Goal: Information Seeking & Learning: Learn about a topic

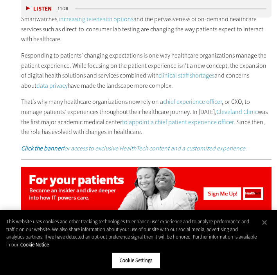
scroll to position [511, 0]
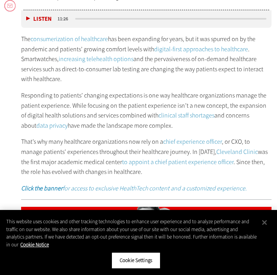
scroll to position [489, 0]
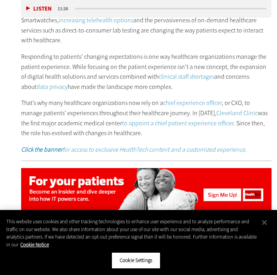
click at [174, 86] on p "Responding to patients’ changing expectations is one way healthcare organizatio…" at bounding box center [146, 72] width 251 height 40
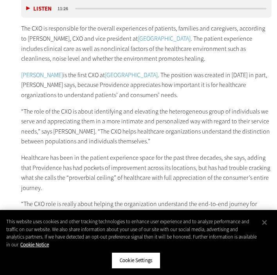
scroll to position [708, 0]
